Goal: Check status: Check status

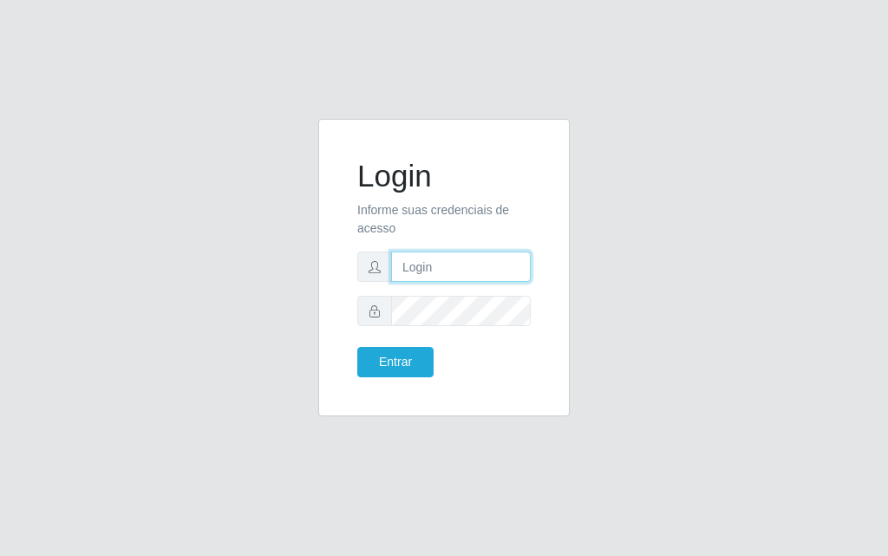
click at [429, 276] on input "text" at bounding box center [461, 266] width 140 height 30
type input "[PERSON_NAME]"
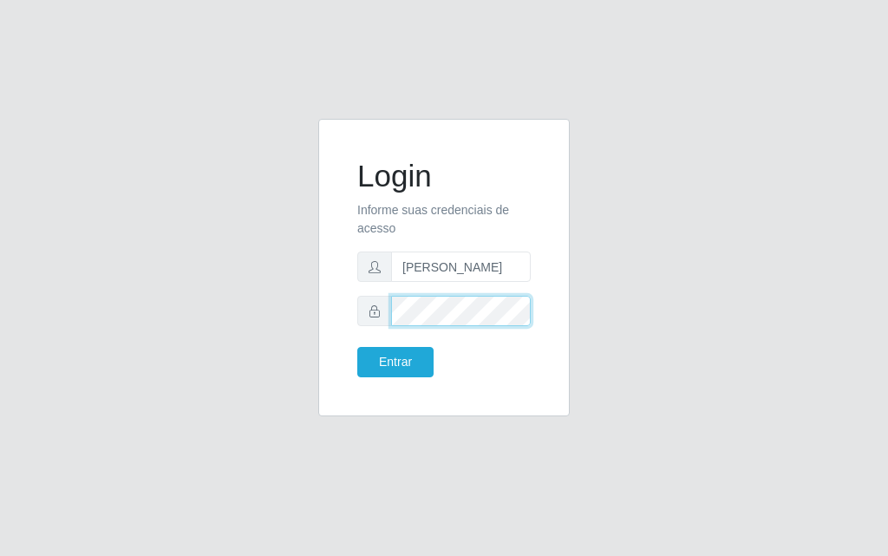
click at [357, 347] on button "Entrar" at bounding box center [395, 362] width 76 height 30
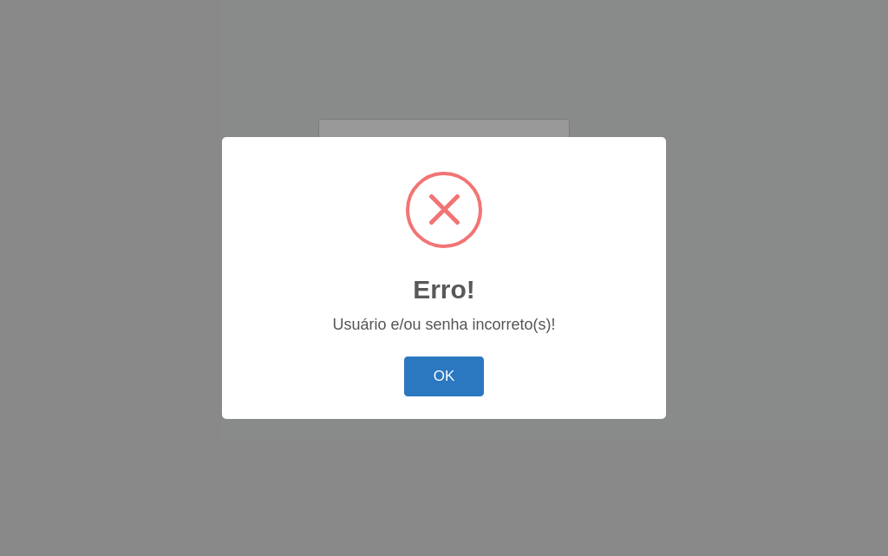
click at [468, 369] on button "OK" at bounding box center [444, 376] width 81 height 41
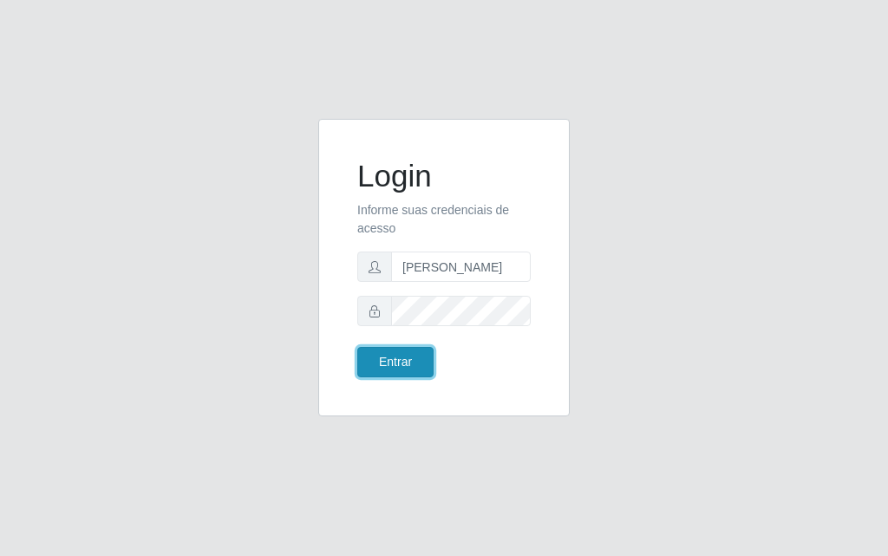
click at [389, 362] on button "Entrar" at bounding box center [395, 362] width 76 height 30
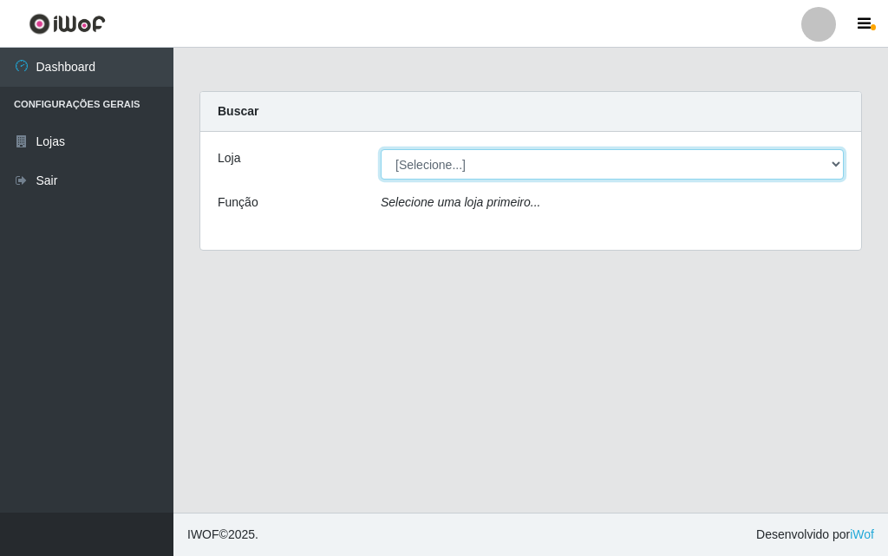
click at [839, 178] on select "[Selecione...] Divino Fogão - [GEOGRAPHIC_DATA]" at bounding box center [612, 164] width 463 height 30
select select "499"
click at [381, 149] on select "[Selecione...] Divino Fogão - [GEOGRAPHIC_DATA]" at bounding box center [612, 164] width 463 height 30
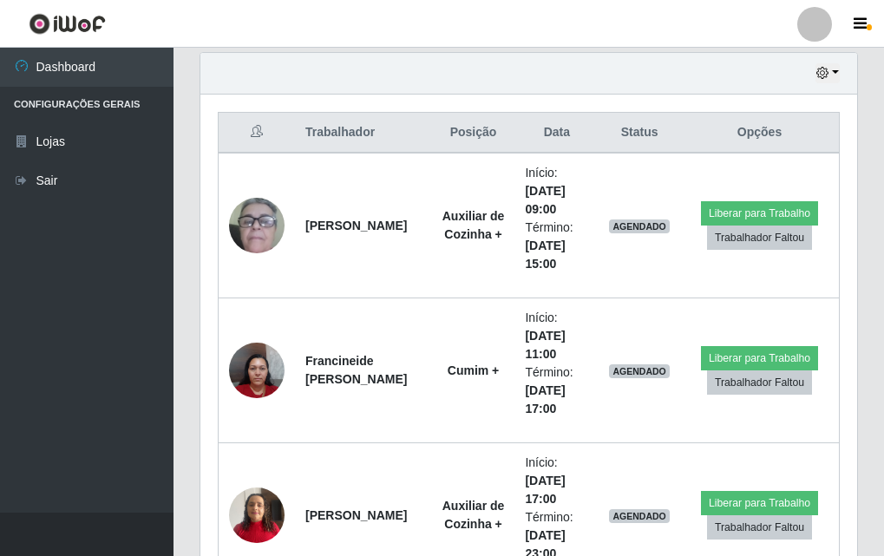
scroll to position [694, 0]
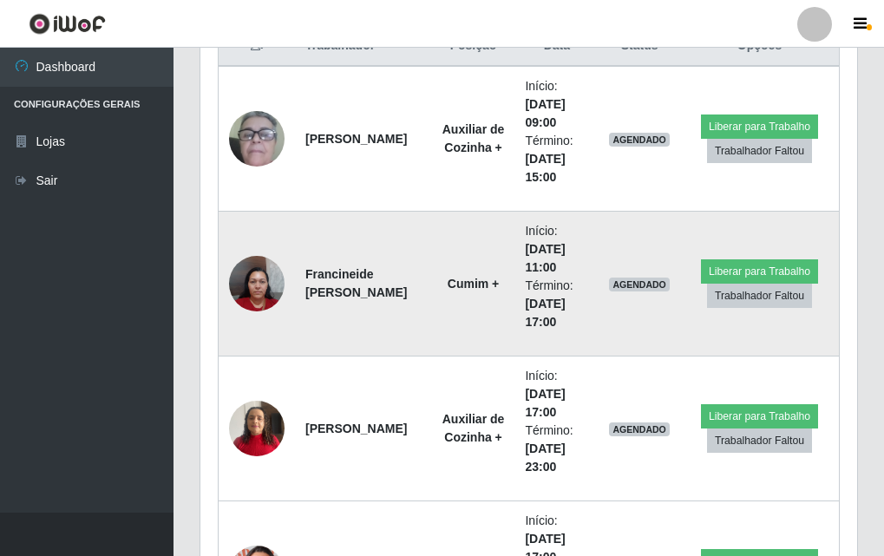
click at [251, 275] on img at bounding box center [256, 283] width 55 height 74
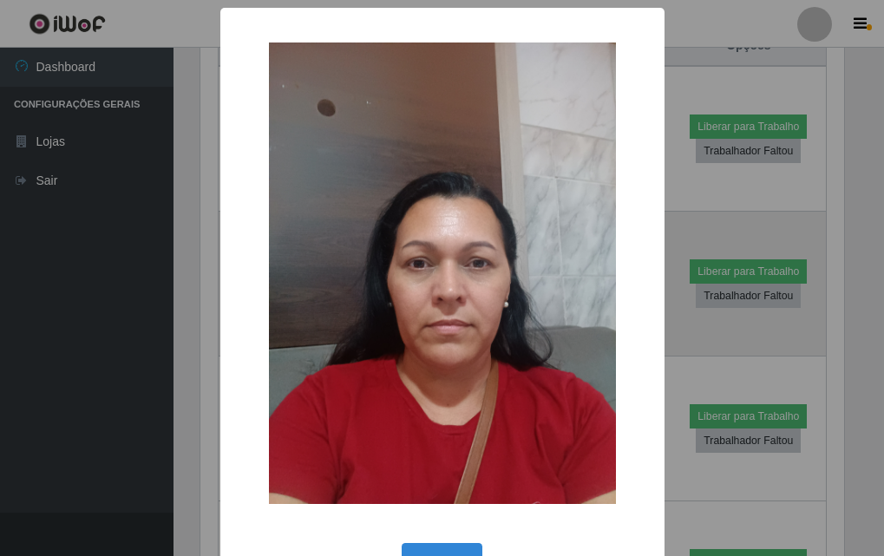
scroll to position [360, 648]
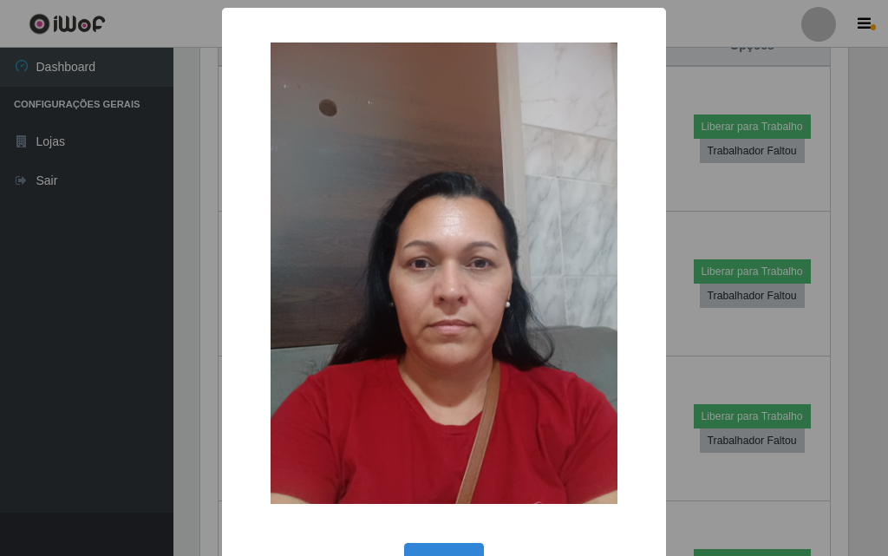
click at [104, 247] on div "× OK Cancel" at bounding box center [444, 278] width 888 height 556
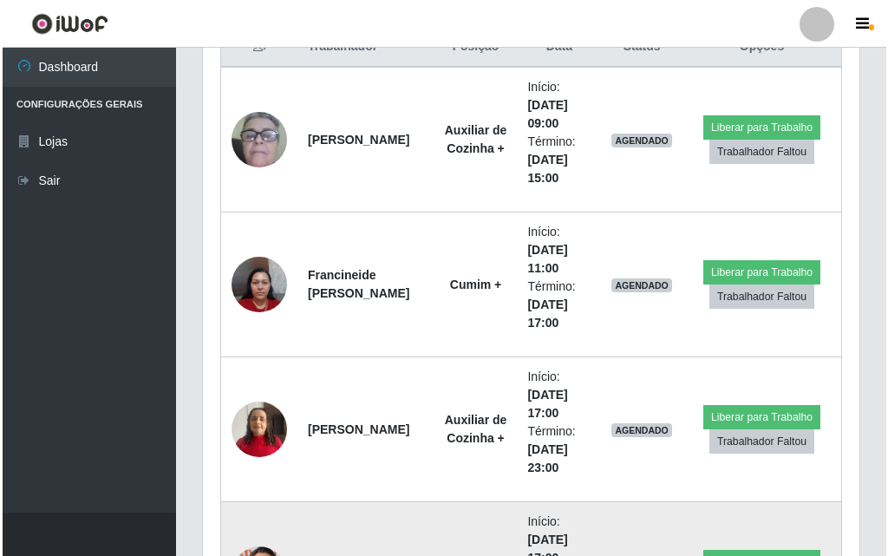
scroll to position [606, 0]
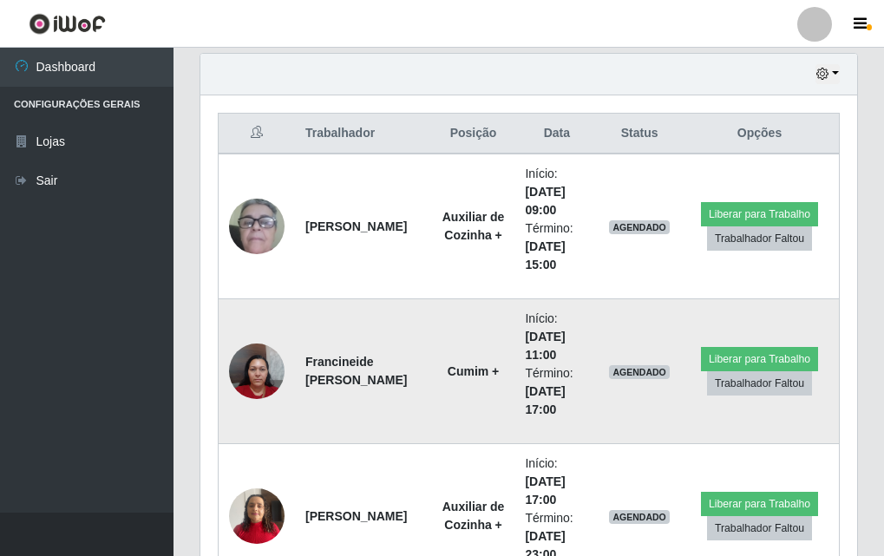
click at [267, 358] on img at bounding box center [256, 371] width 55 height 74
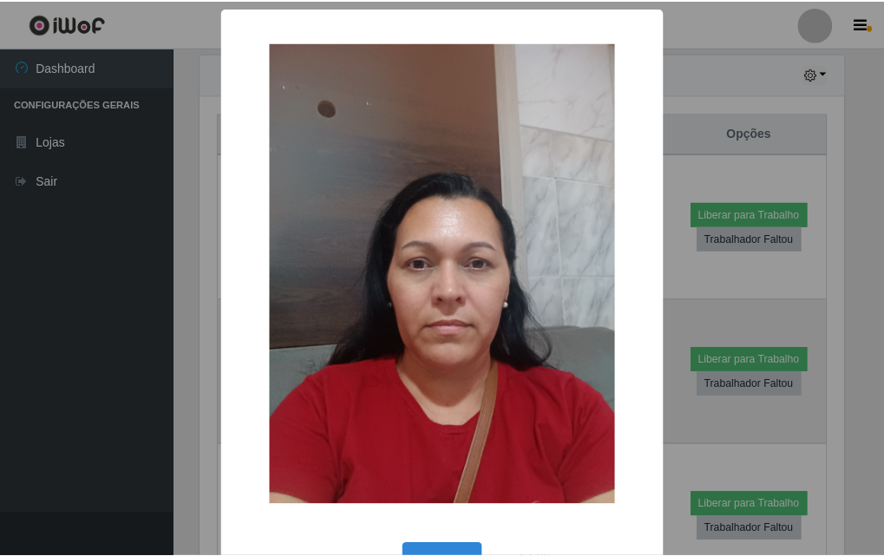
scroll to position [360, 648]
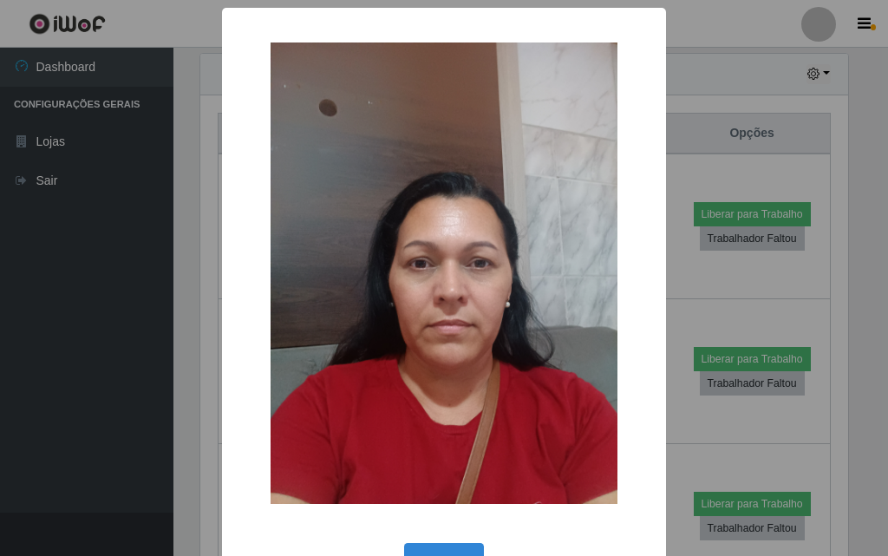
click at [150, 327] on div "× OK Cancel" at bounding box center [444, 278] width 888 height 556
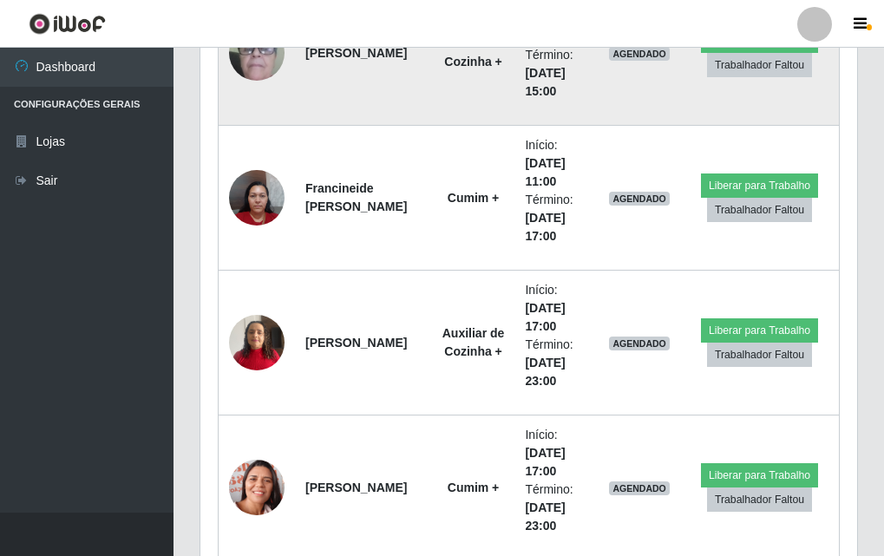
scroll to position [606, 0]
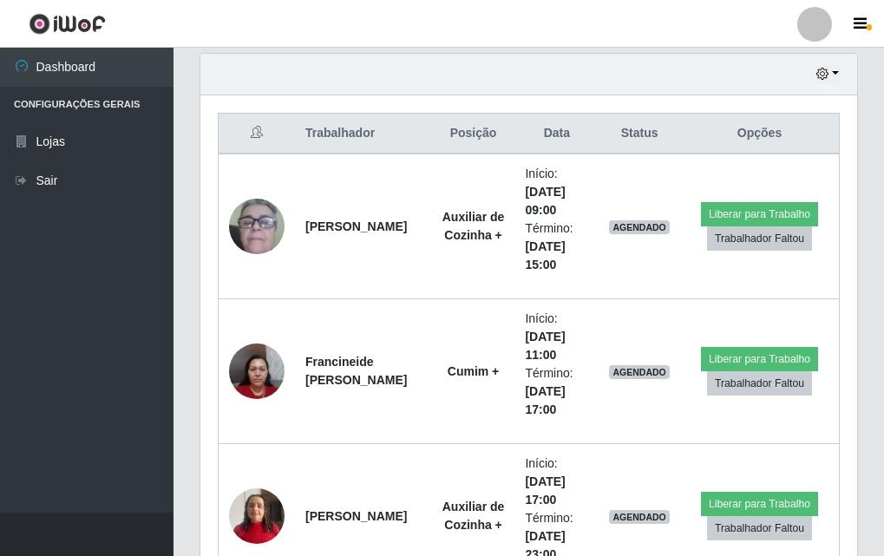
click at [842, 75] on div "Hoje 1 dia 3 dias 1 Semana Não encerrados" at bounding box center [528, 75] width 656 height 42
click at [838, 74] on button "button" at bounding box center [827, 74] width 24 height 20
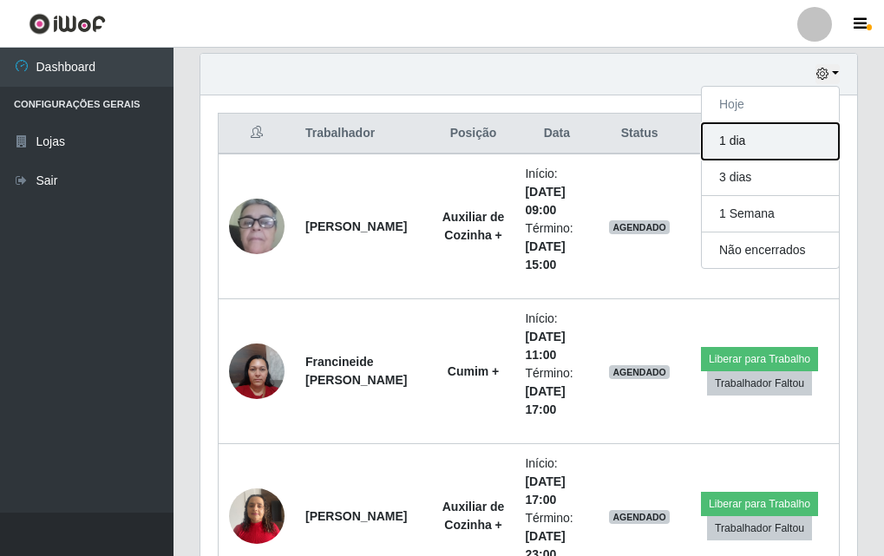
click at [748, 134] on button "1 dia" at bounding box center [769, 141] width 137 height 36
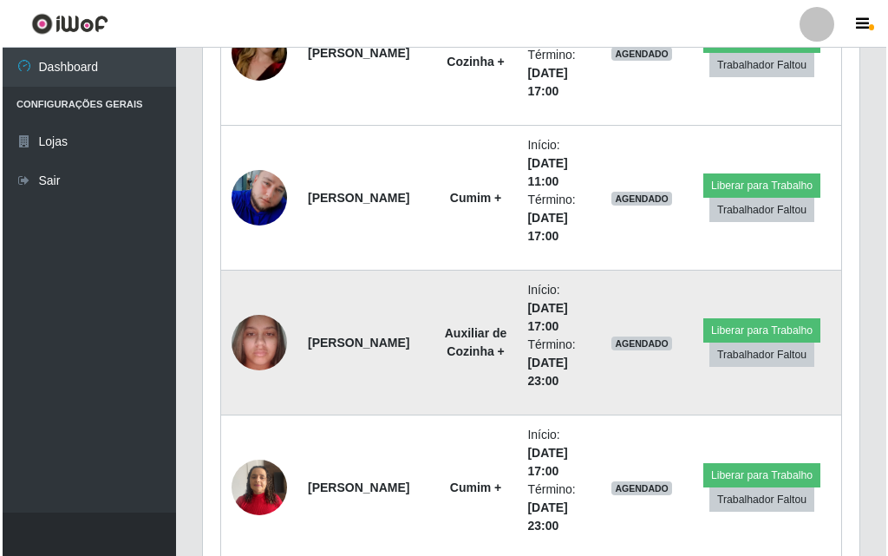
scroll to position [1417, 0]
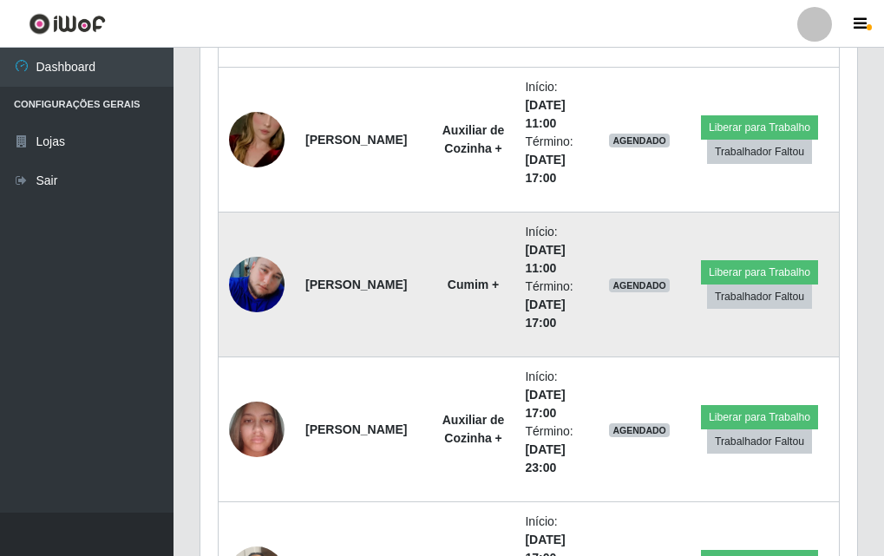
click at [256, 287] on img at bounding box center [256, 284] width 55 height 55
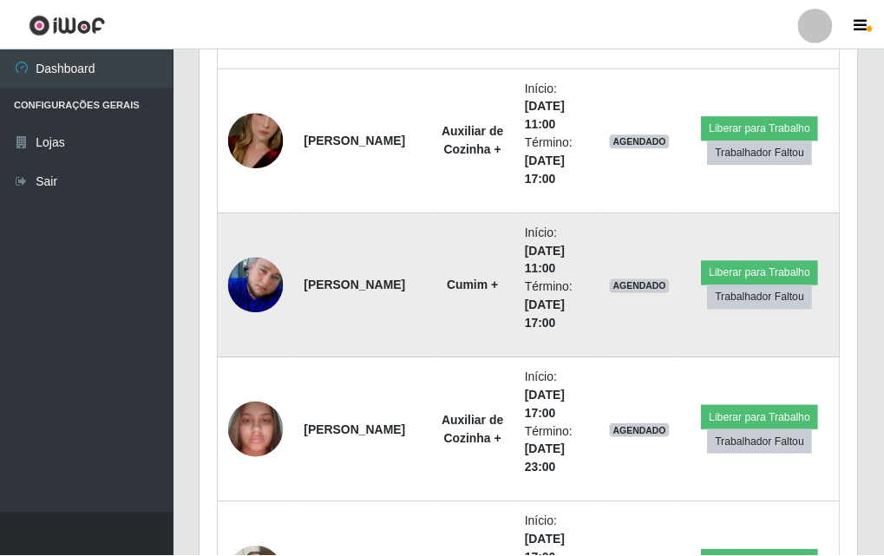
scroll to position [360, 648]
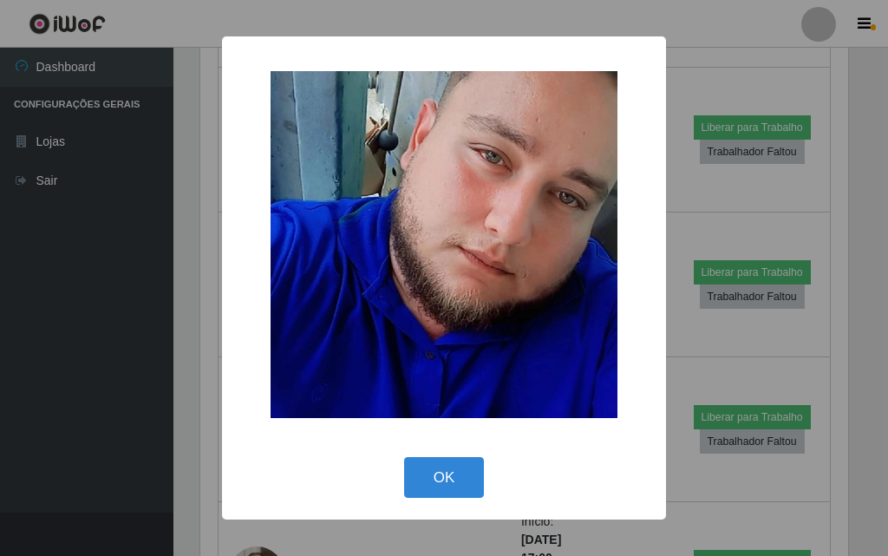
click at [179, 284] on div "× OK Cancel" at bounding box center [444, 278] width 888 height 556
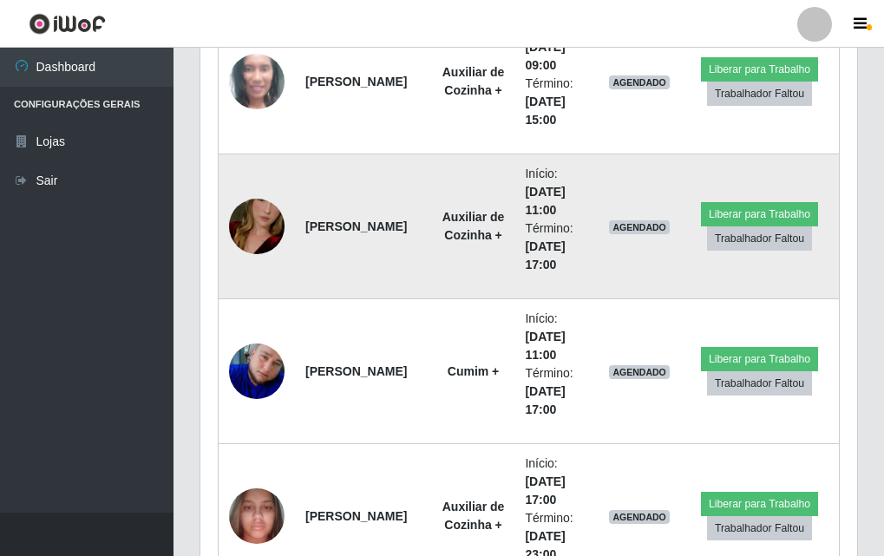
scroll to position [1243, 0]
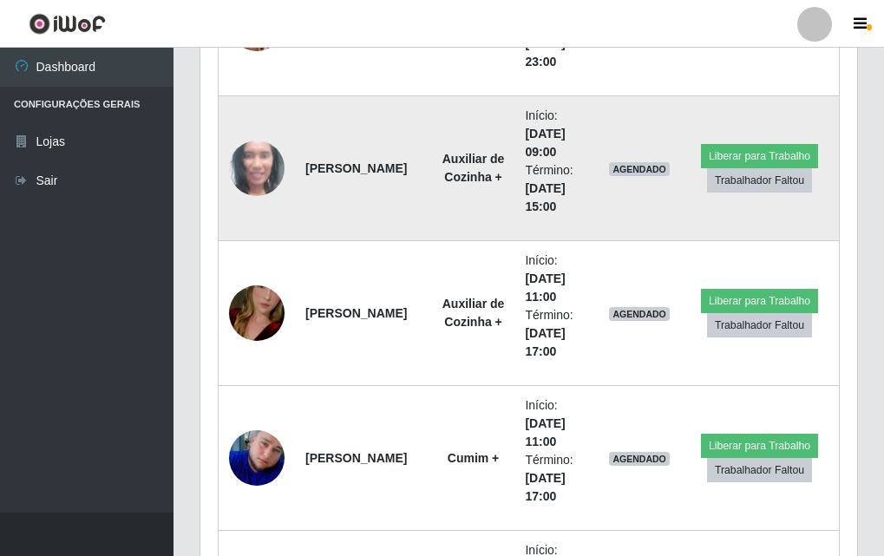
click at [261, 166] on img at bounding box center [256, 168] width 55 height 114
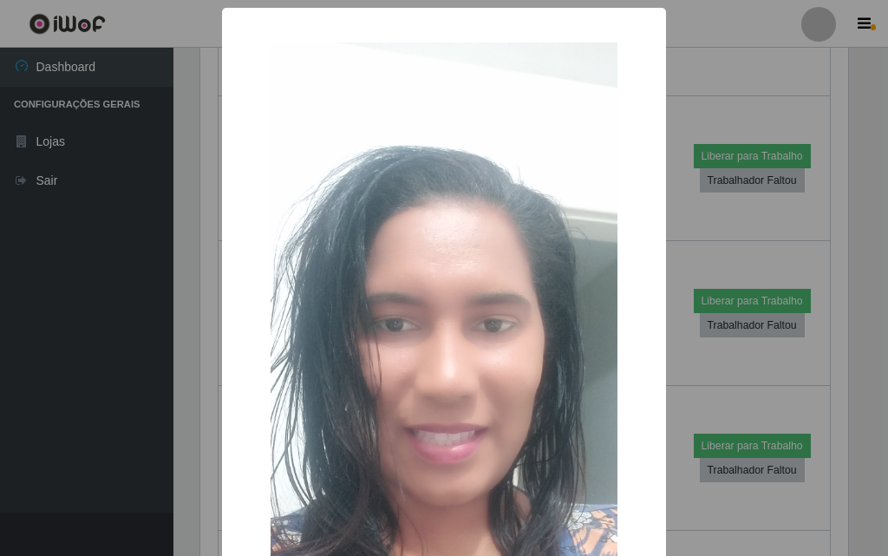
click at [112, 262] on div "× OK Cancel" at bounding box center [444, 278] width 888 height 556
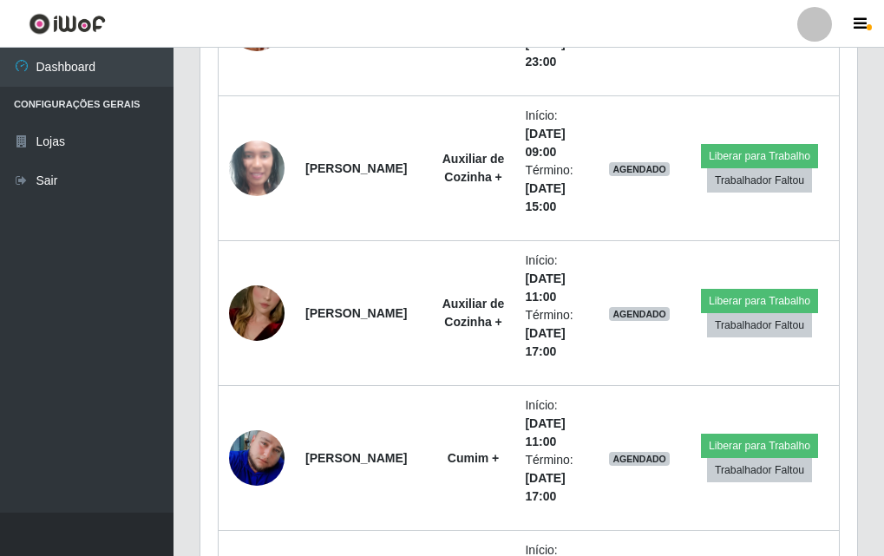
scroll to position [360, 656]
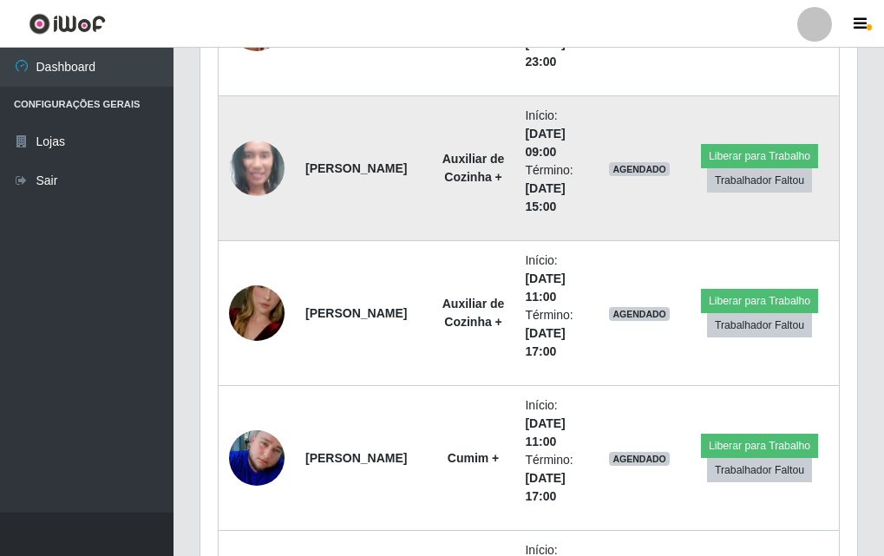
click at [257, 171] on img at bounding box center [256, 168] width 55 height 114
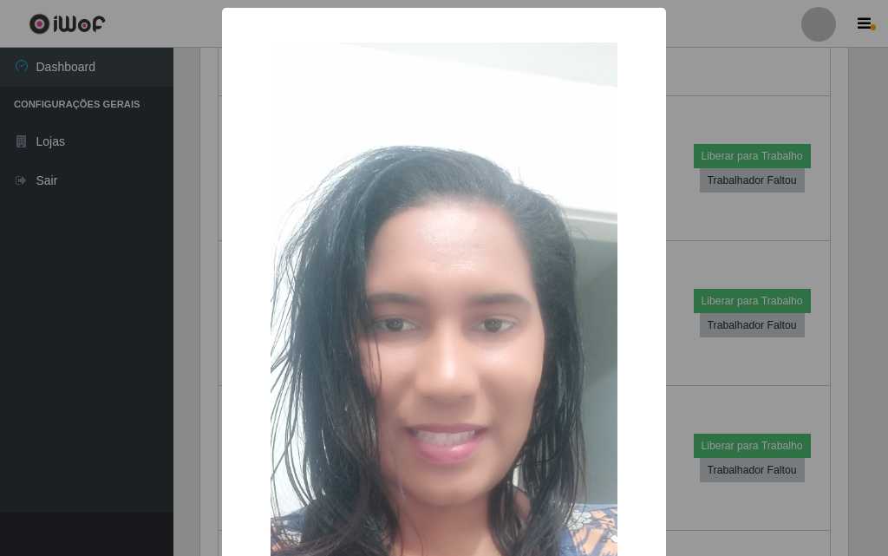
click at [56, 295] on div "× OK Cancel" at bounding box center [444, 278] width 888 height 556
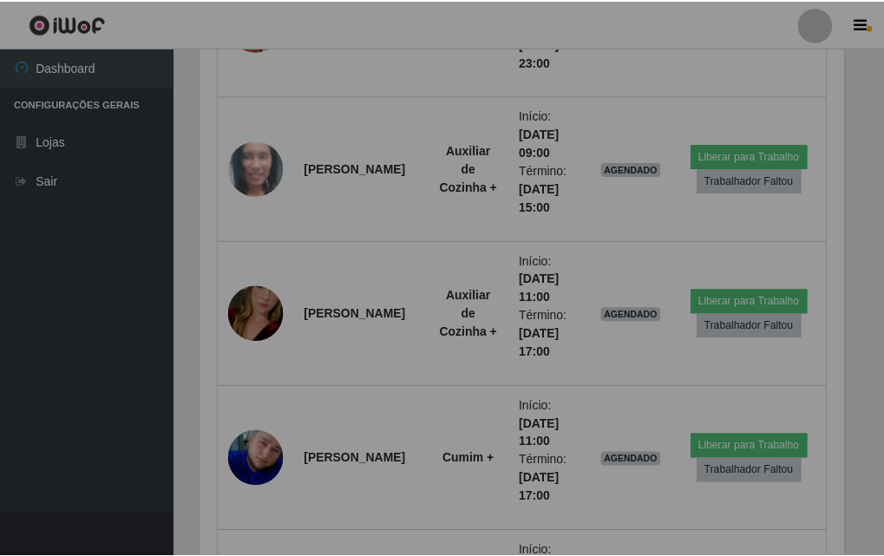
scroll to position [360, 656]
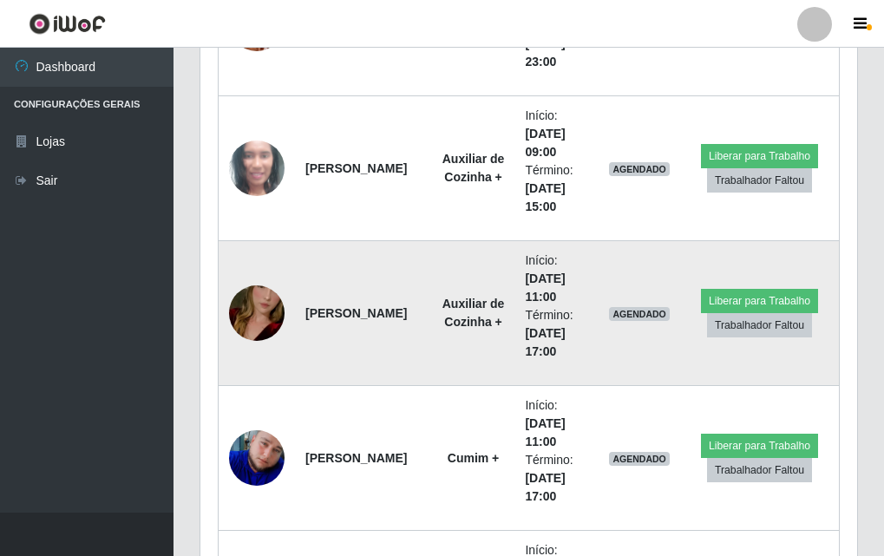
click at [251, 296] on img at bounding box center [256, 313] width 55 height 99
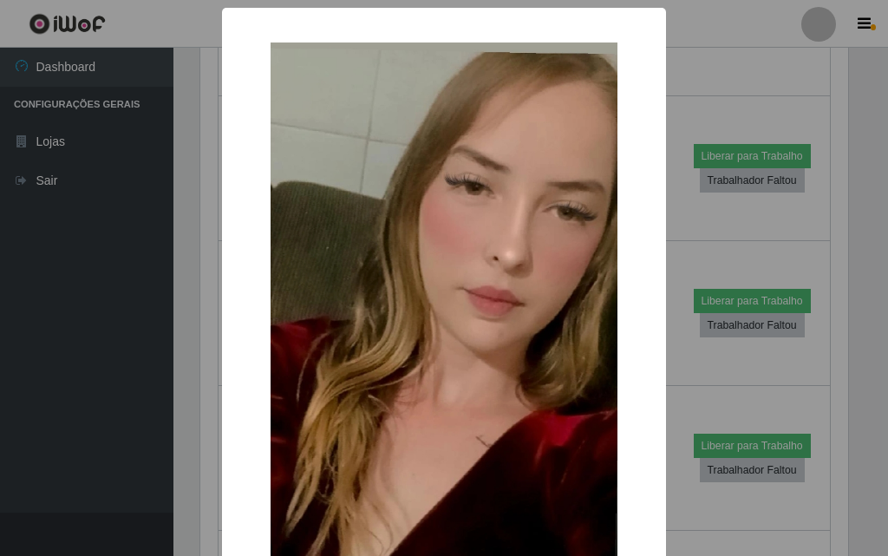
click at [120, 297] on div "× OK Cancel" at bounding box center [444, 278] width 888 height 556
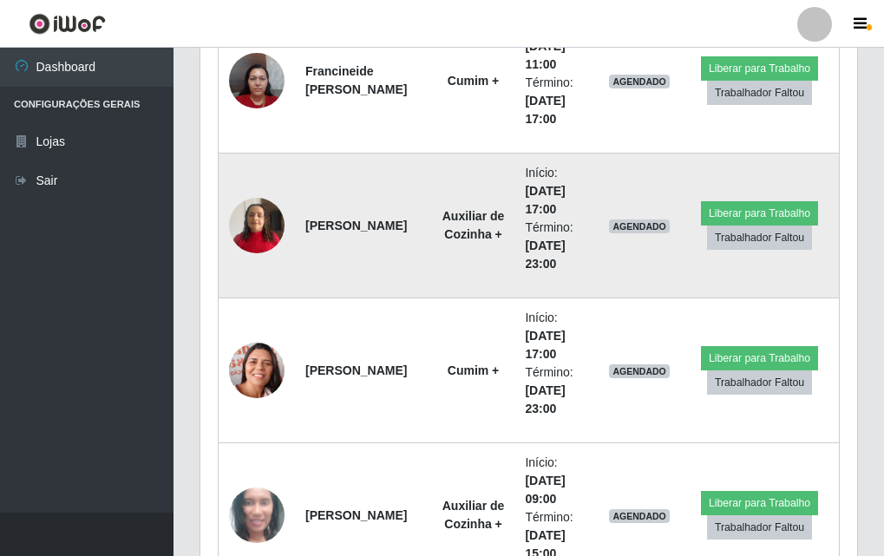
scroll to position [1070, 0]
